Goal: Information Seeking & Learning: Learn about a topic

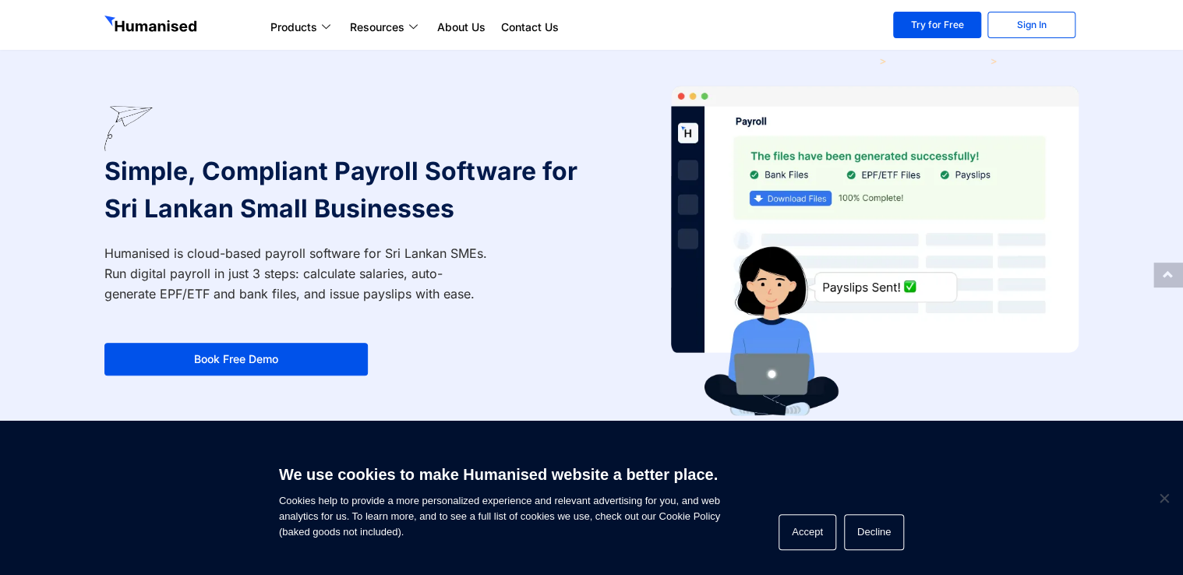
scroll to position [78, 0]
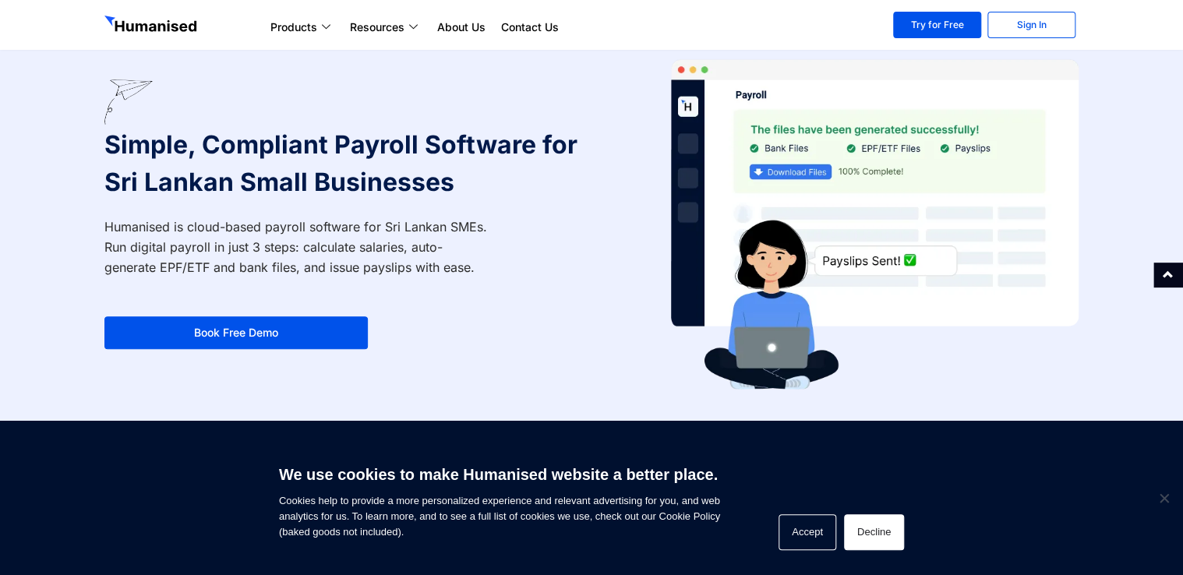
click at [861, 528] on button "Decline" at bounding box center [874, 532] width 60 height 36
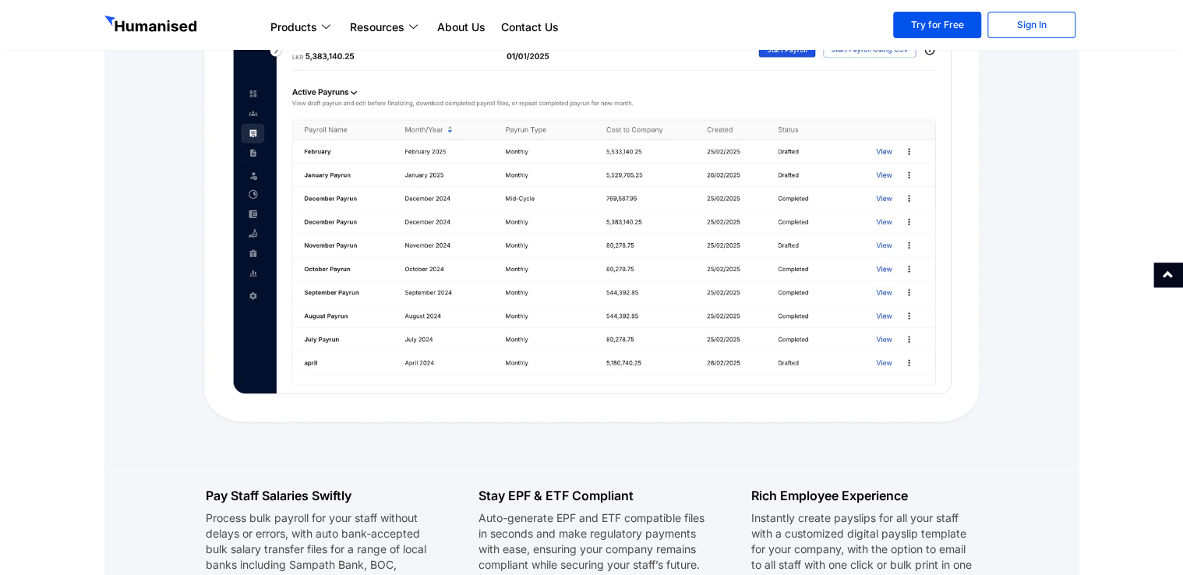
scroll to position [1403, 0]
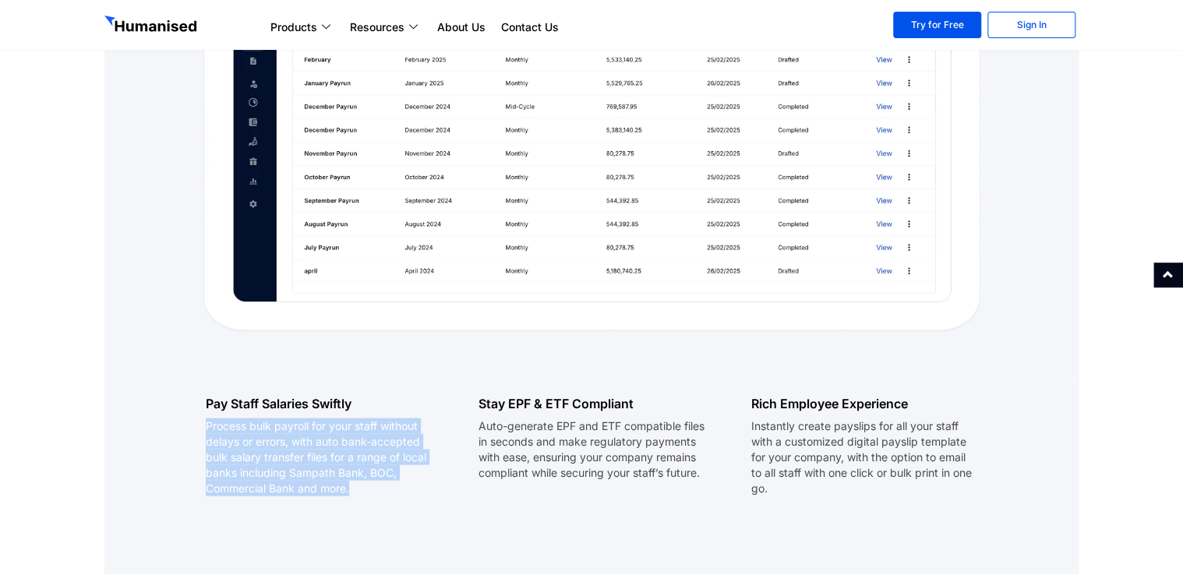
drag, startPoint x: 209, startPoint y: 401, endPoint x: 373, endPoint y: 472, distance: 179.1
click at [373, 472] on p "Process bulk payroll for your staff without delays or errors, with auto bank-ac…" at bounding box center [319, 457] width 226 height 78
copy p "Process bulk payroll for your staff without delays or errors, with auto bank-ac…"
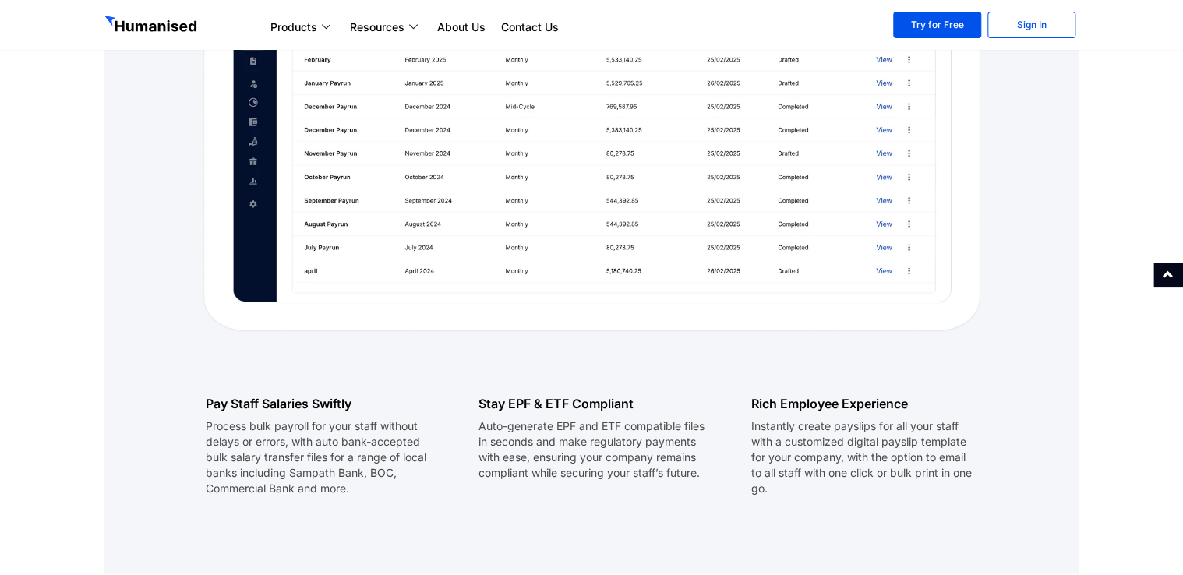
click at [549, 494] on div "Stay EPF & ETF Compliant Auto-generate EPF and ETF compatible files in seconds …" at bounding box center [591, 454] width 273 height 148
drag, startPoint x: 481, startPoint y: 404, endPoint x: 500, endPoint y: 427, distance: 30.4
click at [500, 427] on p "Auto-generate EPF and ETF compatible files in seconds and make regulatory payme…" at bounding box center [592, 449] width 226 height 62
copy p "Auto-generate EPF and ETF compatible files"
click at [730, 407] on div "Rich Employee Experience Instantly create payslips for all your staff with a cu…" at bounding box center [864, 454] width 273 height 148
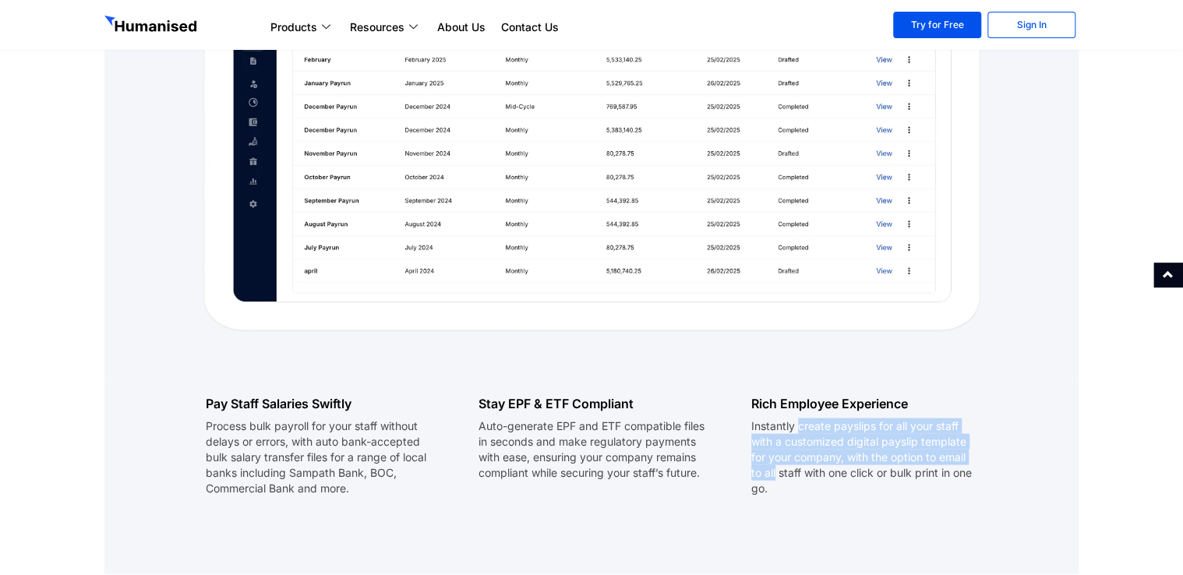
drag, startPoint x: 800, startPoint y: 407, endPoint x: 774, endPoint y: 452, distance: 52.4
click at [774, 452] on p "Instantly create payslips for all your staff with a customized digital payslip …" at bounding box center [864, 457] width 226 height 78
copy p "create payslips for all your staff with a customized digital payslip template f…"
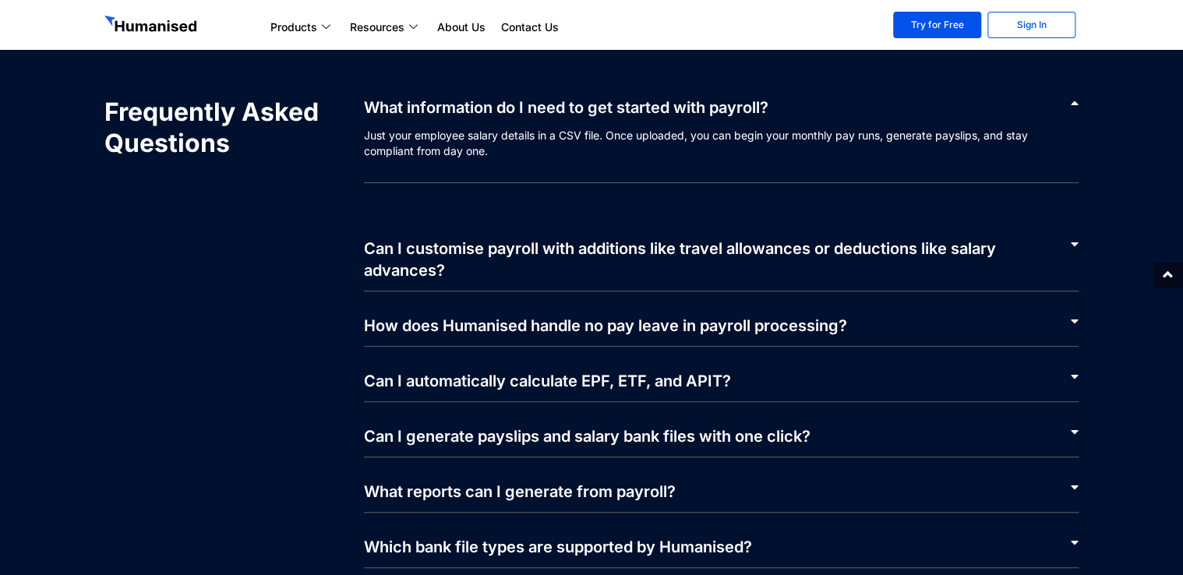
scroll to position [3196, 0]
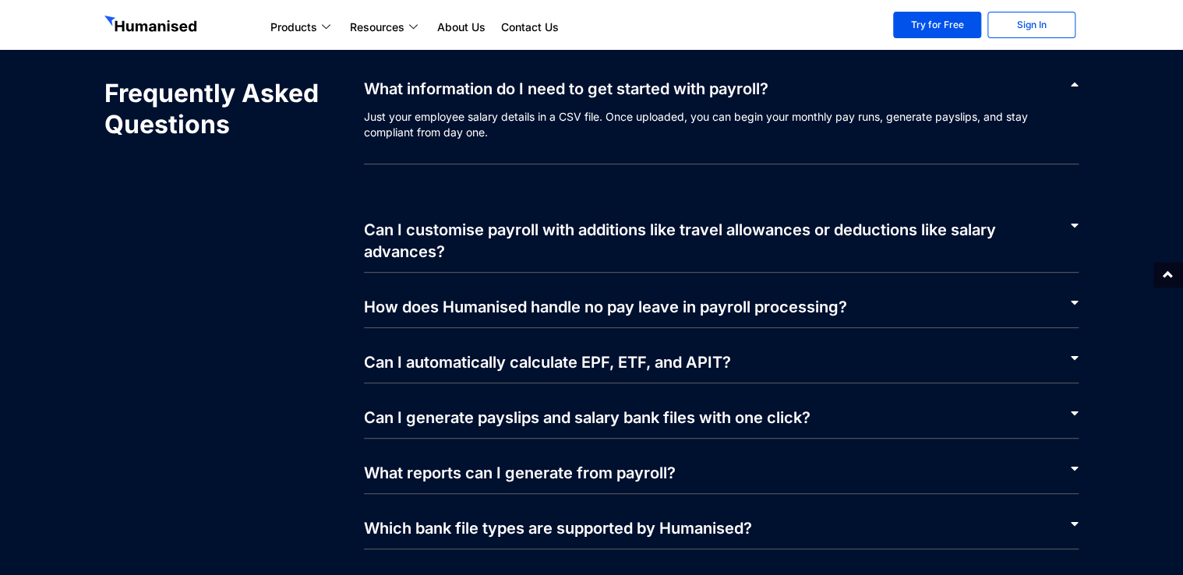
click at [816, 346] on div "Can I automatically calculate EPF, ETF, and APIT?" at bounding box center [722, 355] width 716 height 55
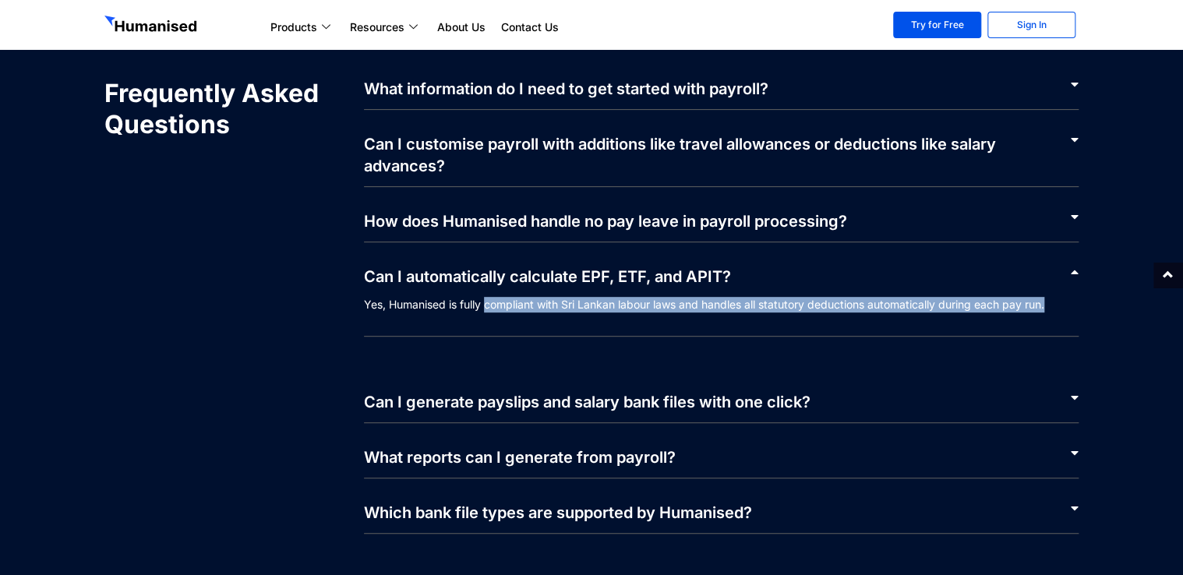
drag, startPoint x: 486, startPoint y: 285, endPoint x: 1079, endPoint y: 298, distance: 592.5
click at [1079, 298] on div "Frequently Asked Questions What information do I need to get started with payro…" at bounding box center [592, 306] width 990 height 472
copy p "compliant with Sri Lankan labour laws and handles all statutory deductions auto…"
click at [1102, 288] on section "Frequently Asked Questions What information do I need to get started with payro…" at bounding box center [591, 306] width 1183 height 596
drag, startPoint x: 1061, startPoint y: 282, endPoint x: 489, endPoint y: 291, distance: 572.2
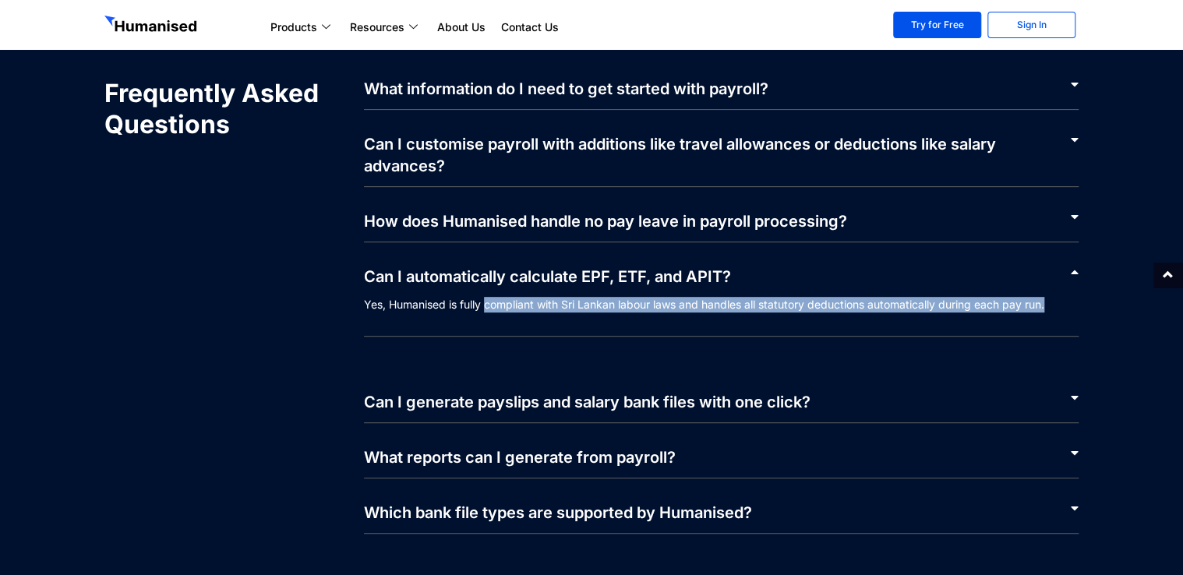
click at [489, 297] on p "Yes, Humanised is fully compliant with Sri Lankan labour laws and handles all s…" at bounding box center [722, 317] width 716 height 40
copy p "compliant with Sri Lankan labour laws and handles all statutory deductions auto…"
click at [762, 393] on link "Can I generate payslips and salary bank files with one click?" at bounding box center [587, 402] width 447 height 19
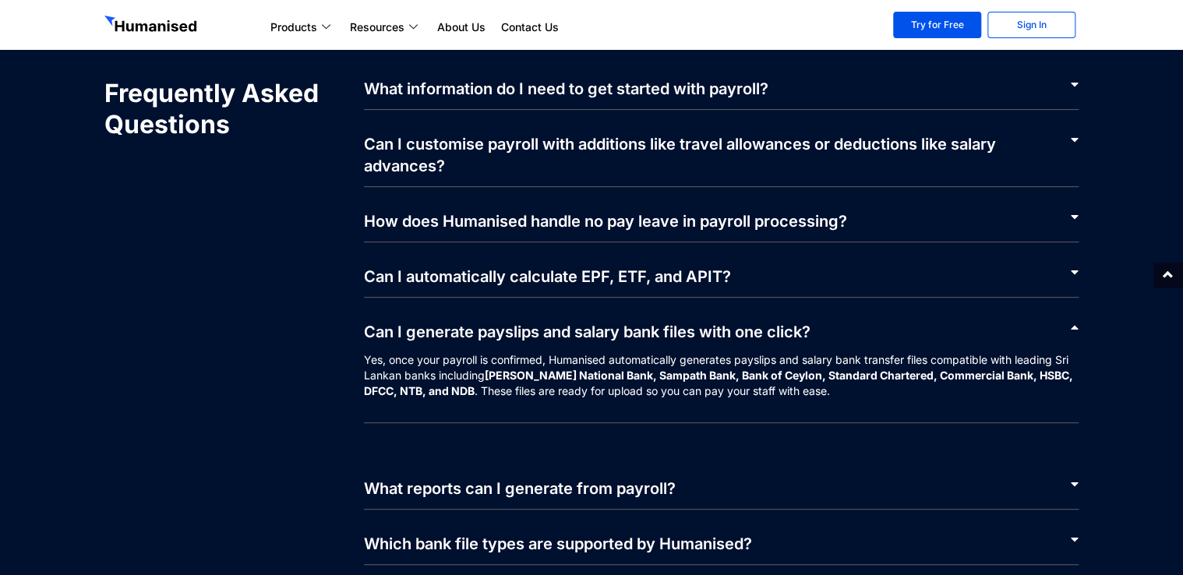
click at [726, 456] on div "What reports can I generate from payroll?" at bounding box center [722, 481] width 716 height 55
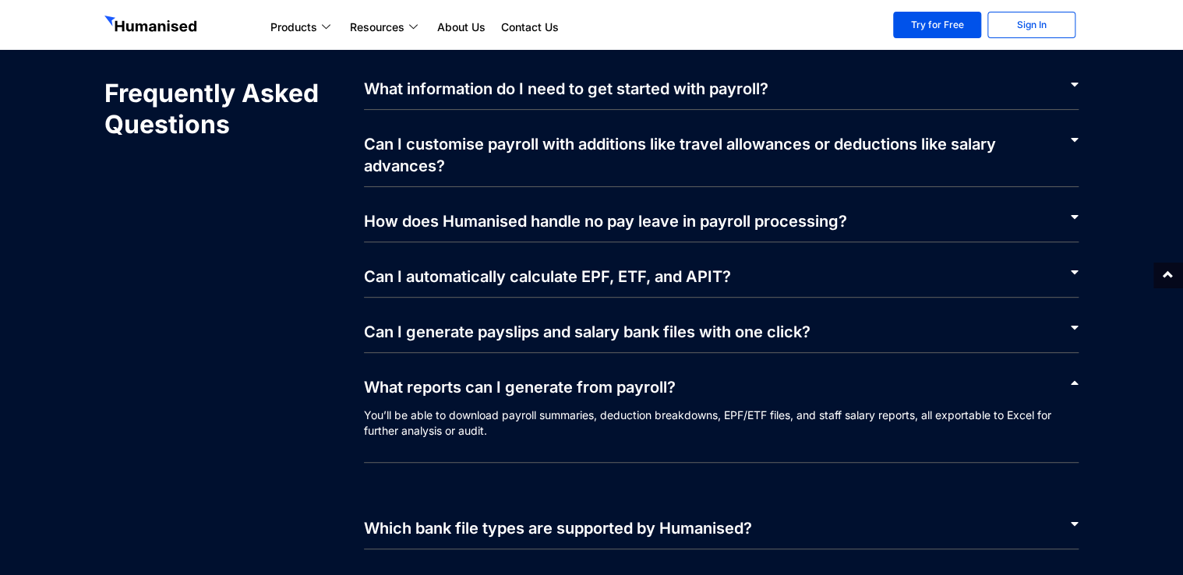
click at [693, 519] on link "Which bank file types are supported by Humanised?" at bounding box center [558, 528] width 388 height 19
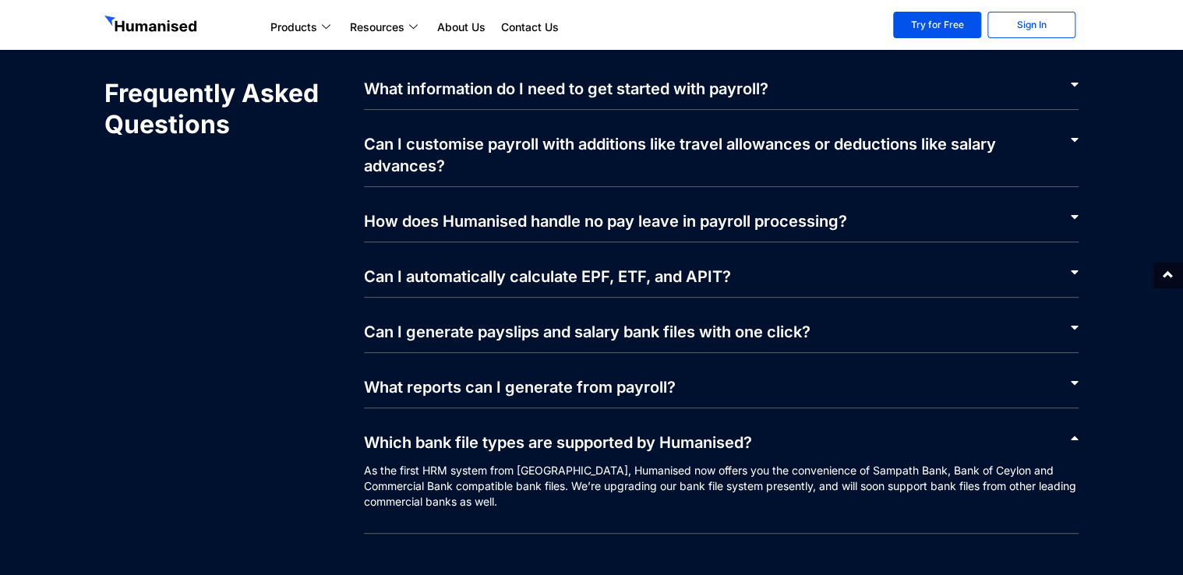
click at [708, 363] on div "What reports can I generate from payroll?" at bounding box center [722, 380] width 716 height 55
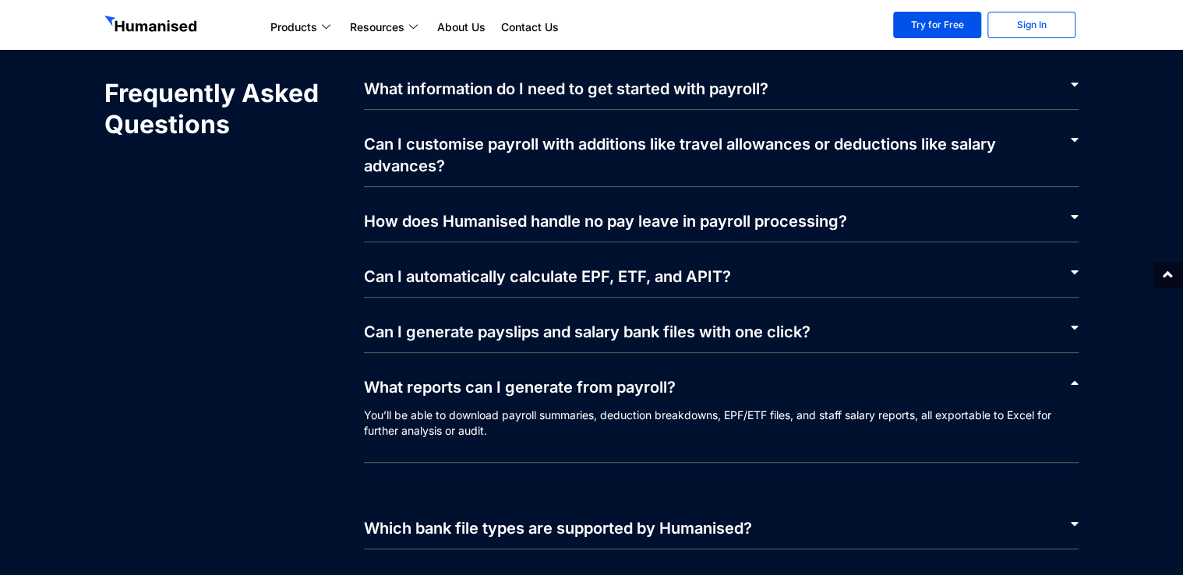
scroll to position [3118, 0]
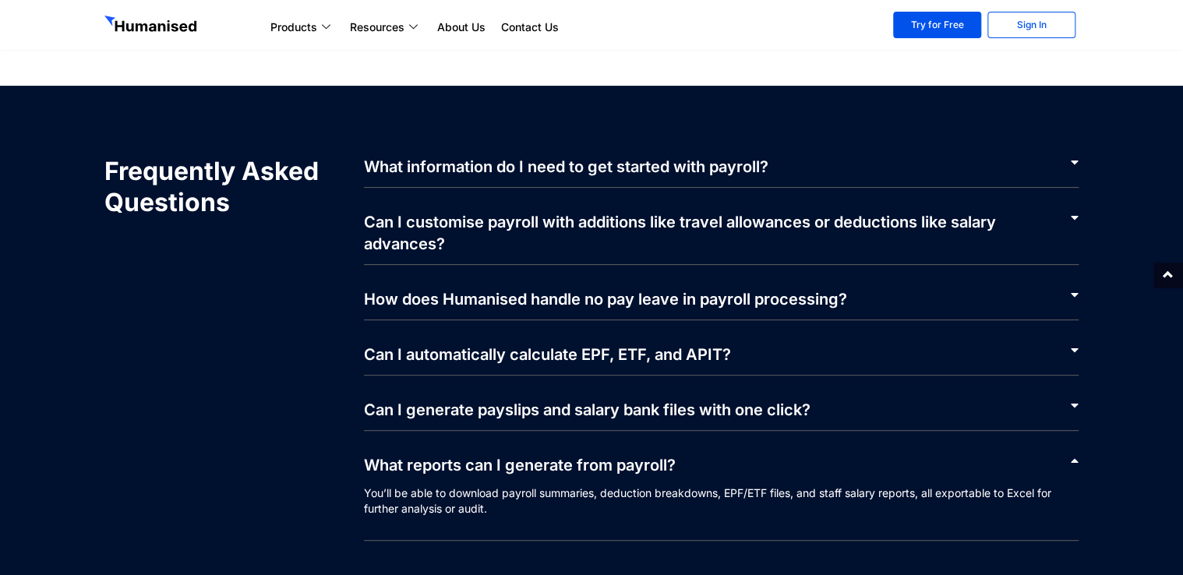
click at [758, 229] on div "Can I customise payroll with additions like travel allowances or deductions lik…" at bounding box center [722, 226] width 716 height 77
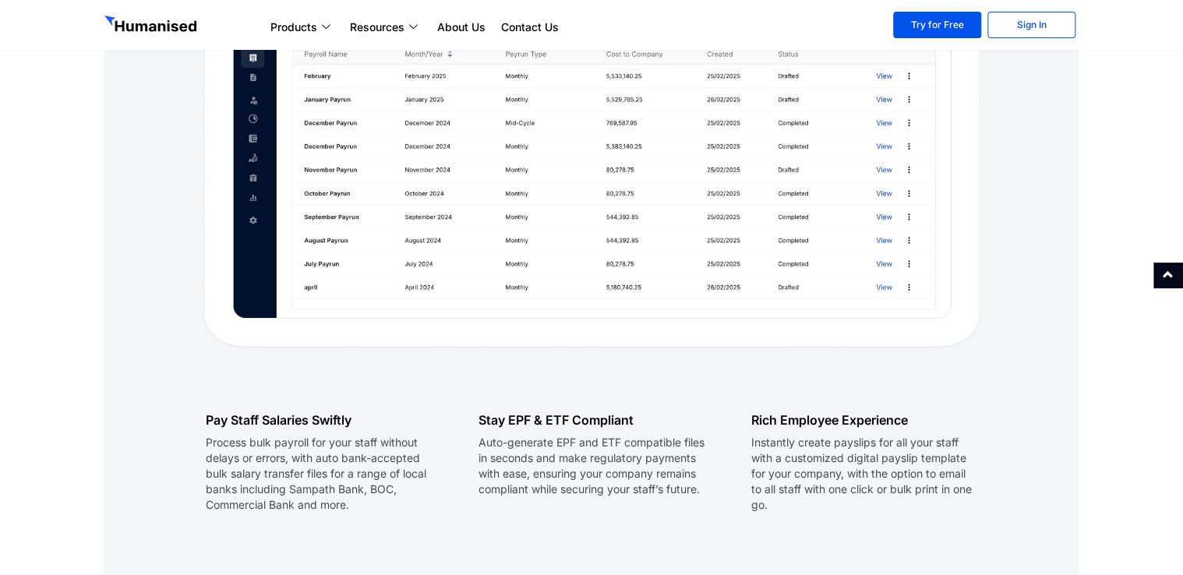
scroll to position [919, 0]
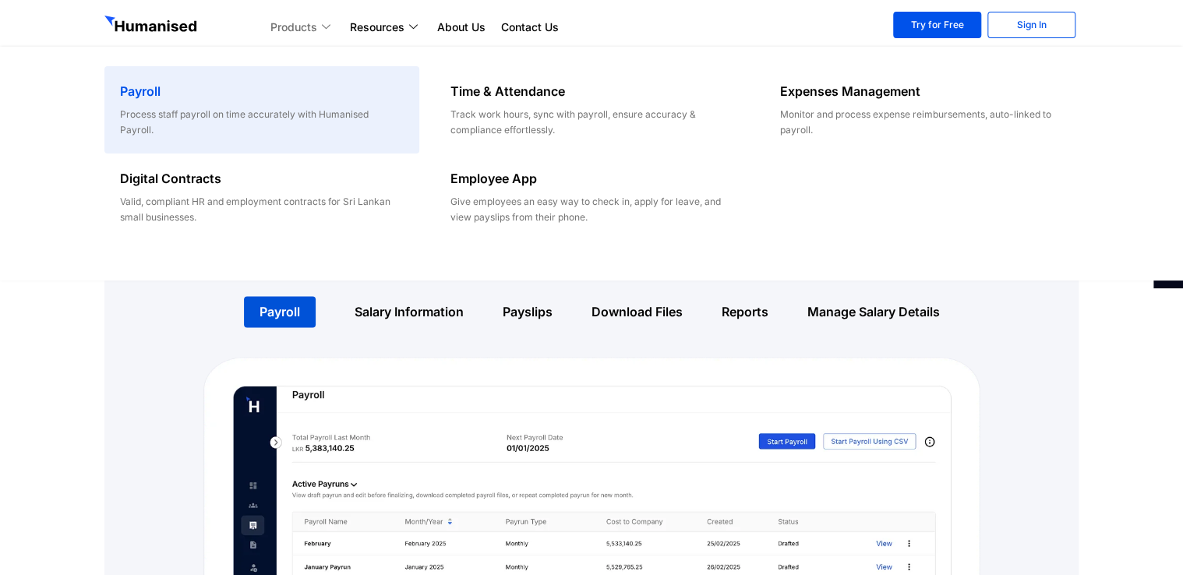
click at [172, 87] on h6 "Payroll" at bounding box center [261, 91] width 283 height 19
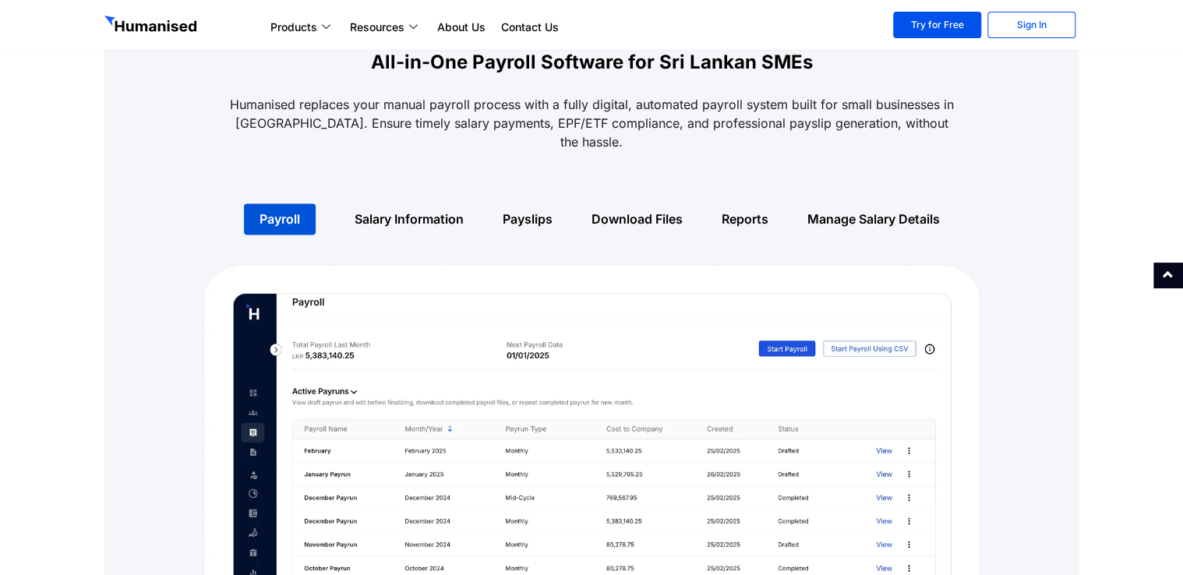
scroll to position [1013, 0]
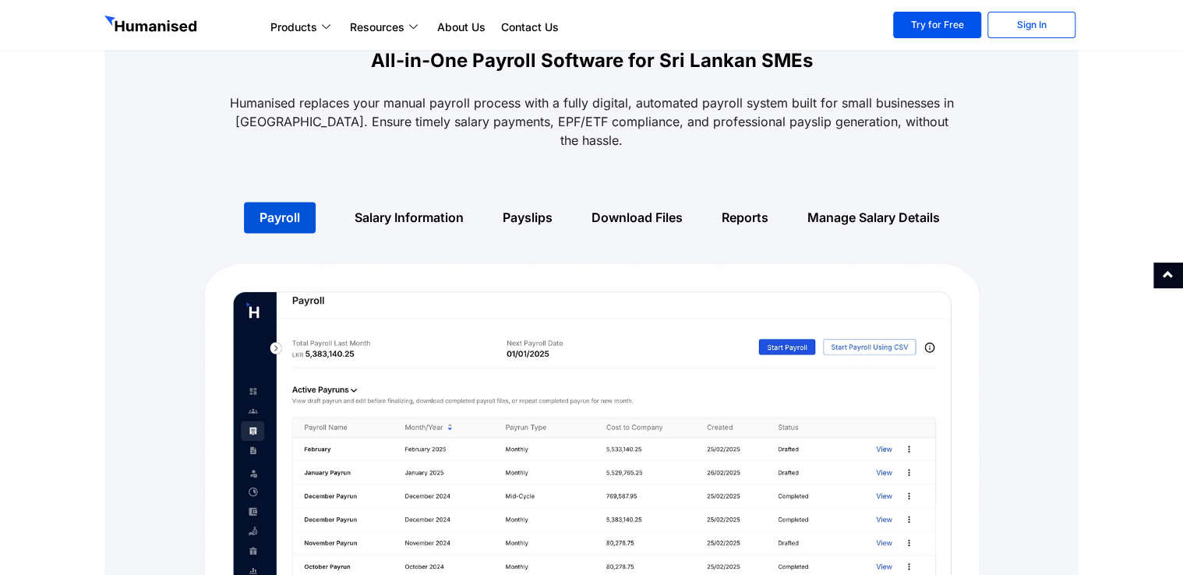
click at [442, 210] on link "Salary Information" at bounding box center [409, 218] width 109 height 16
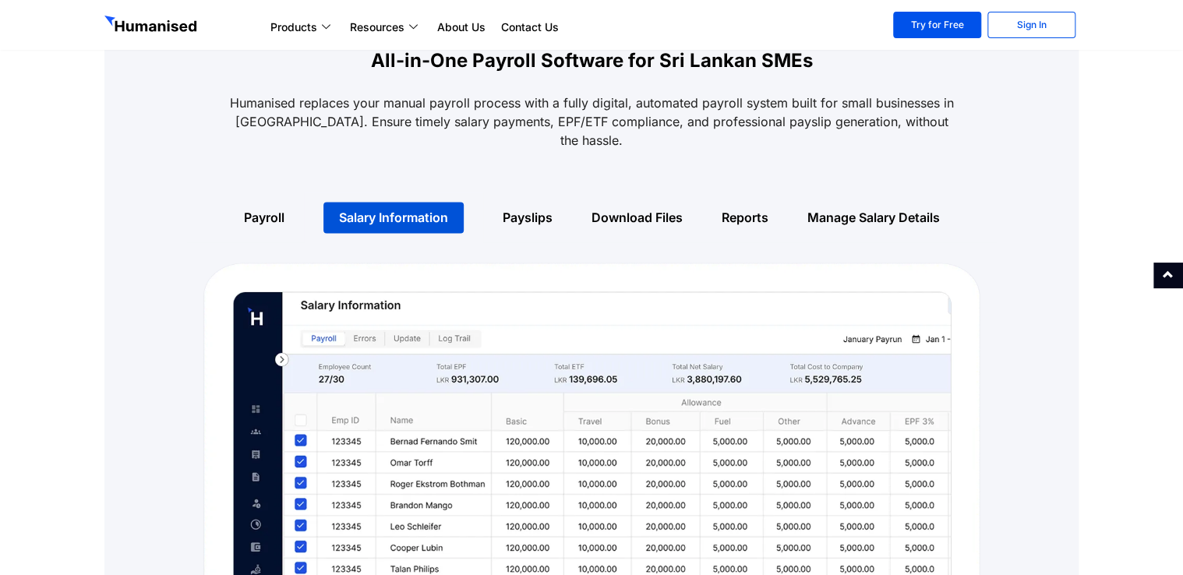
click at [514, 207] on div "Payslips" at bounding box center [527, 218] width 89 height 50
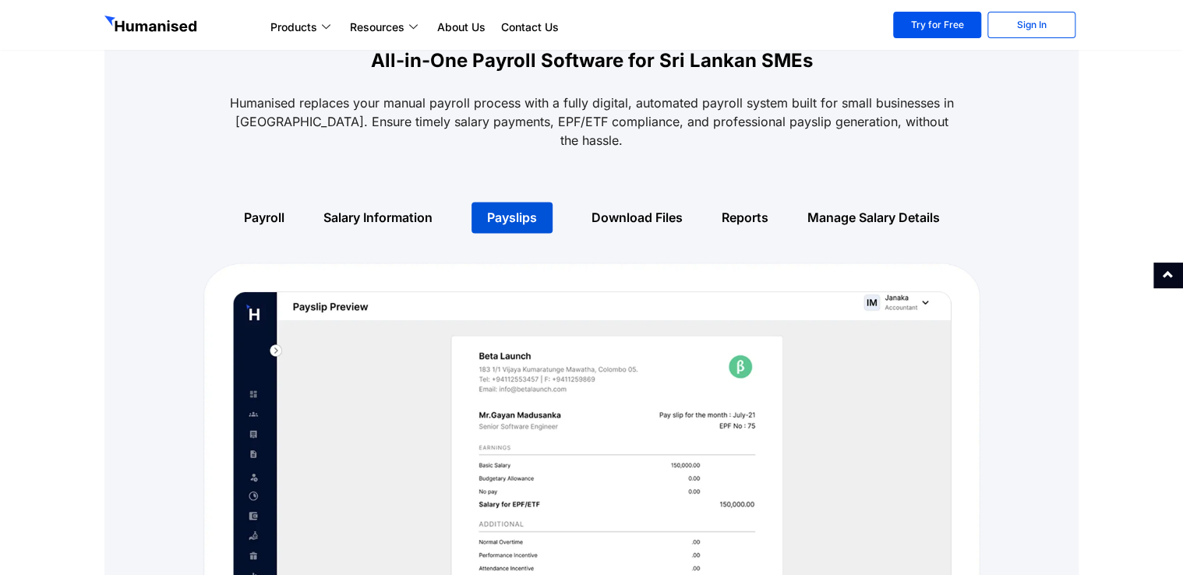
drag, startPoint x: 618, startPoint y: 184, endPoint x: 619, endPoint y: 200, distance: 16.4
click at [619, 195] on div "Download Files" at bounding box center [637, 218] width 130 height 50
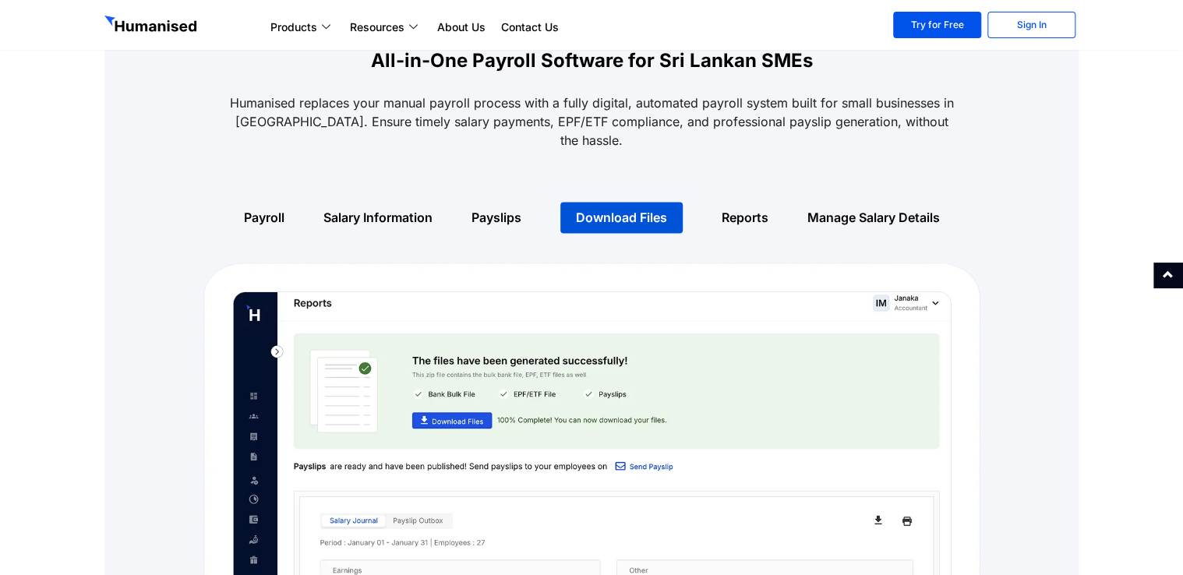
click at [736, 210] on link "Reports" at bounding box center [745, 218] width 47 height 16
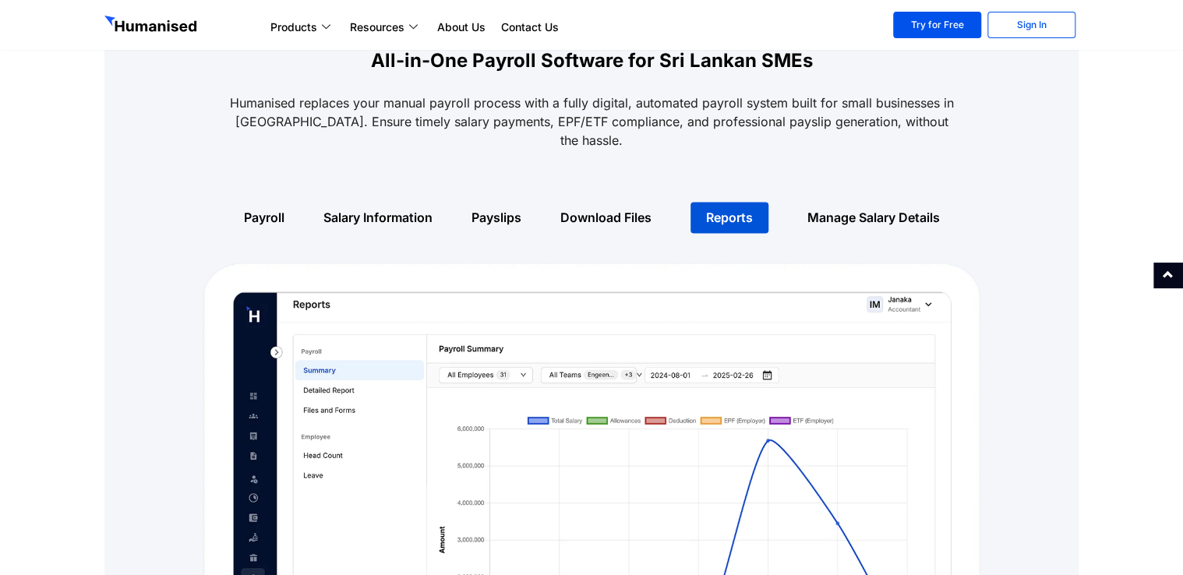
click at [837, 210] on link "Manage Salary Details" at bounding box center [873, 218] width 133 height 16
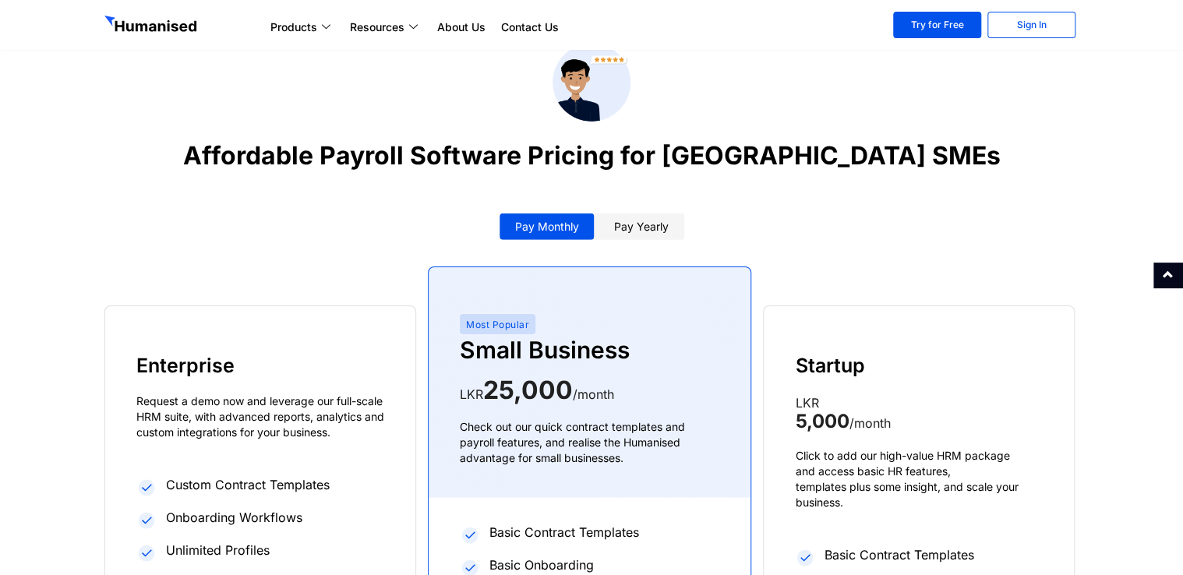
scroll to position [2494, 0]
